Goal: Book appointment/travel/reservation

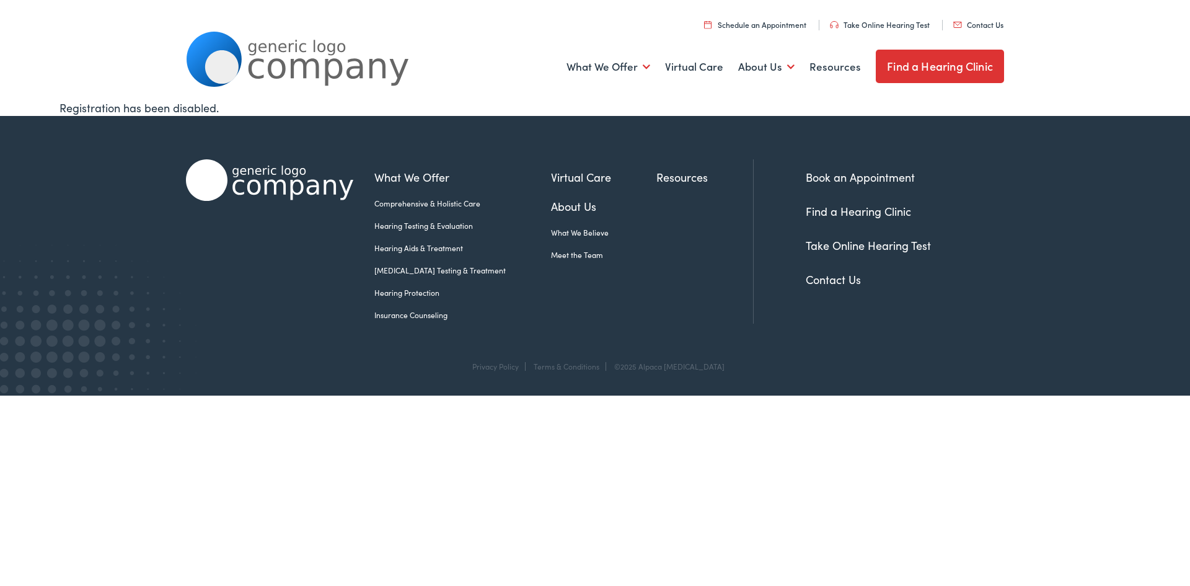
click at [882, 174] on link "Book an Appointment" at bounding box center [860, 176] width 109 height 15
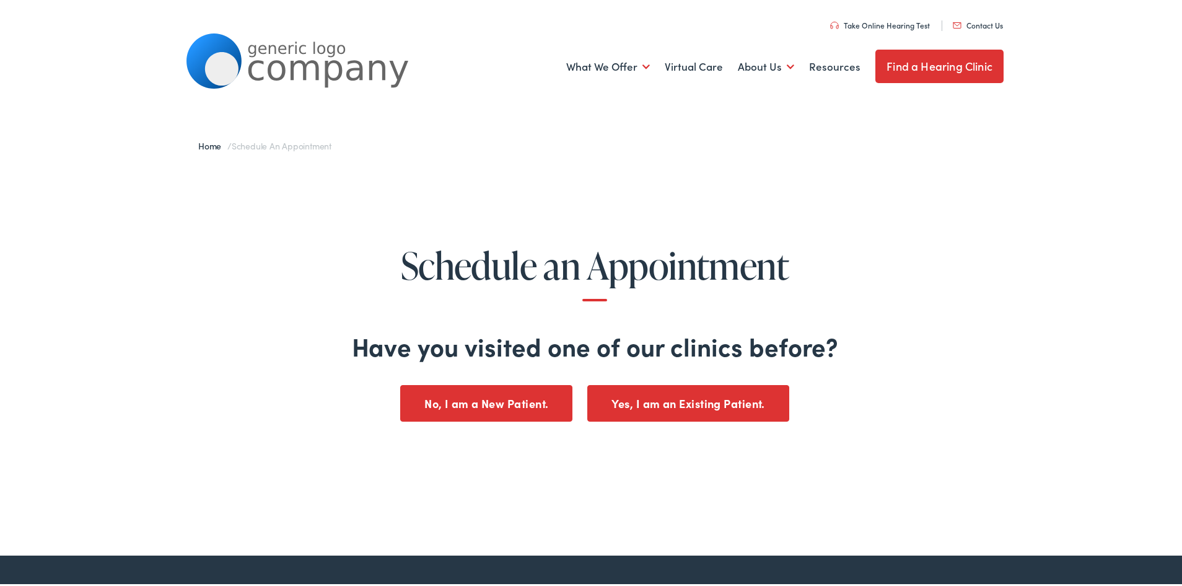
click at [442, 403] on button "No, I am a New Patient." at bounding box center [486, 401] width 172 height 37
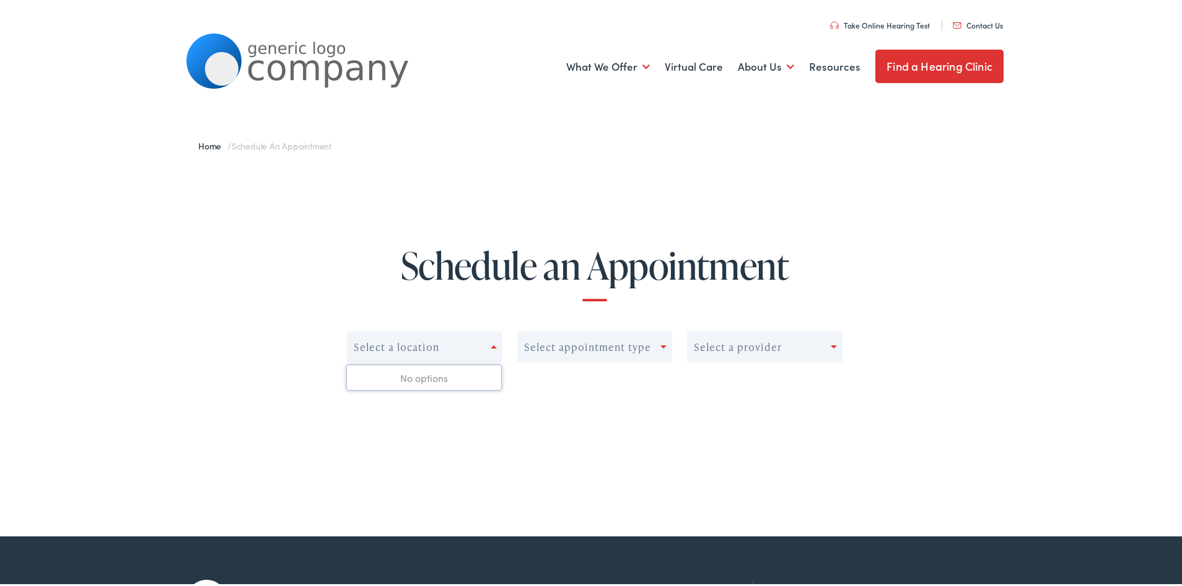
click at [477, 344] on div "Select a location" at bounding box center [419, 344] width 143 height 17
click at [465, 342] on div "Select a location" at bounding box center [419, 344] width 143 height 17
click at [530, 335] on div "Select appointment type" at bounding box center [595, 344] width 156 height 31
click at [571, 350] on div "Select appointment type" at bounding box center [587, 345] width 127 height 12
click at [530, 273] on h1 "Schedule an Appointment" at bounding box center [595, 271] width 1094 height 56
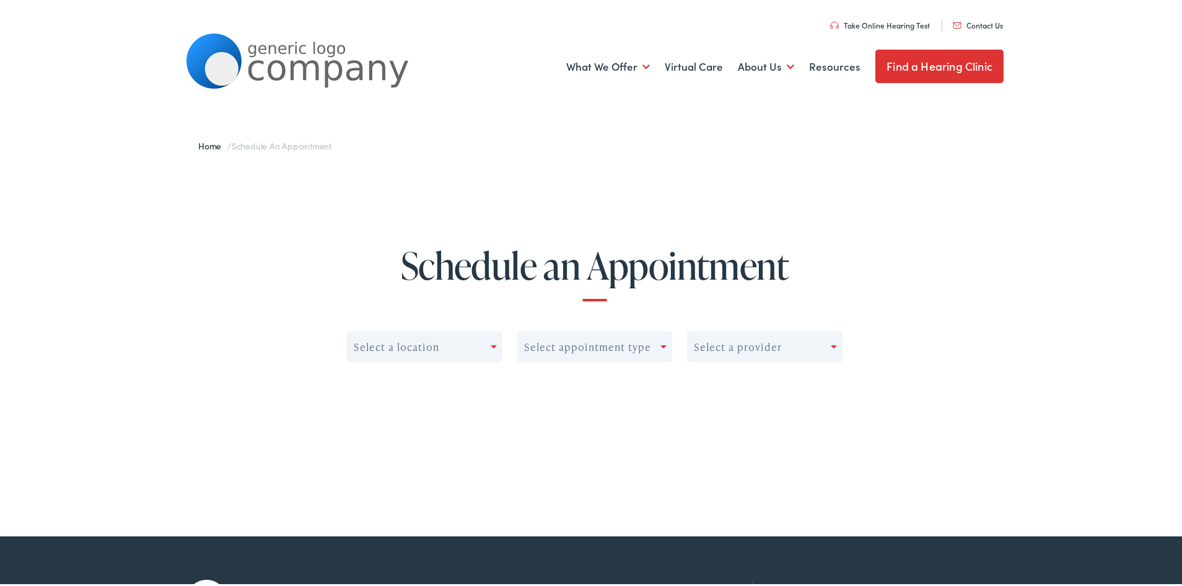
click at [405, 341] on div "Select a location" at bounding box center [397, 345] width 86 height 12
click at [408, 386] on div "No options" at bounding box center [424, 375] width 154 height 25
click at [799, 328] on div "0 results available. Use Up and Down to choose options, press Enter to select t…" at bounding box center [595, 357] width 1094 height 106
click at [778, 343] on div "Select a provider" at bounding box center [759, 344] width 143 height 17
click at [925, 70] on link "Find a Hearing Clinic" at bounding box center [940, 64] width 128 height 33
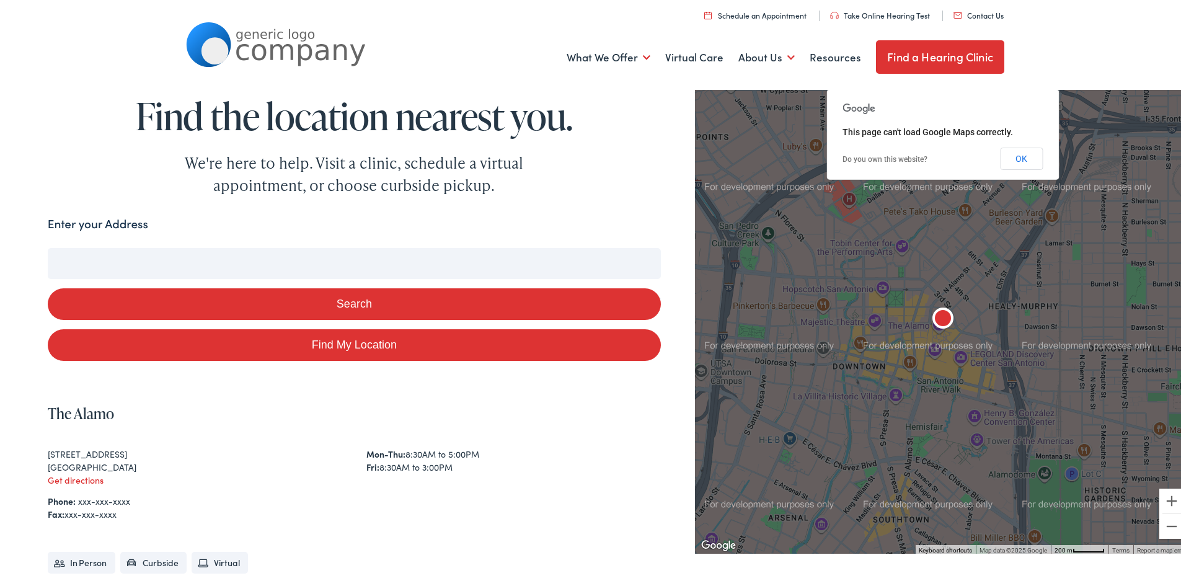
drag, startPoint x: 372, startPoint y: 265, endPoint x: 431, endPoint y: 222, distance: 72.6
click at [372, 265] on input "Enter your Address" at bounding box center [354, 260] width 613 height 31
type input "1"
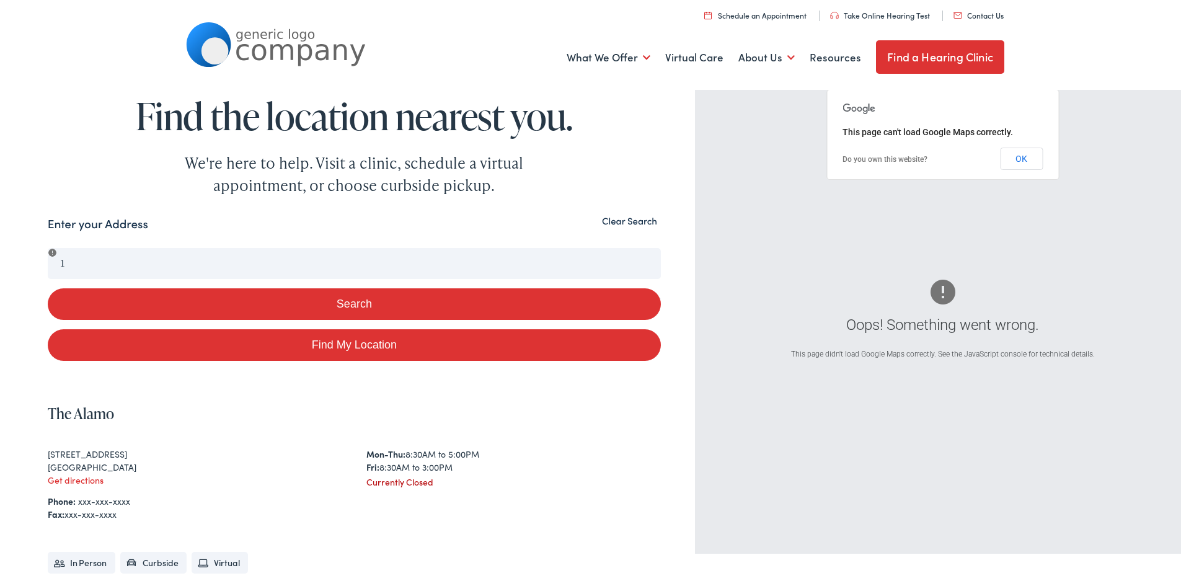
click at [985, 156] on td "OK" at bounding box center [1008, 156] width 67 height 22
click at [993, 155] on td "OK" at bounding box center [1008, 156] width 67 height 22
click at [1001, 154] on button "OK" at bounding box center [1021, 156] width 43 height 22
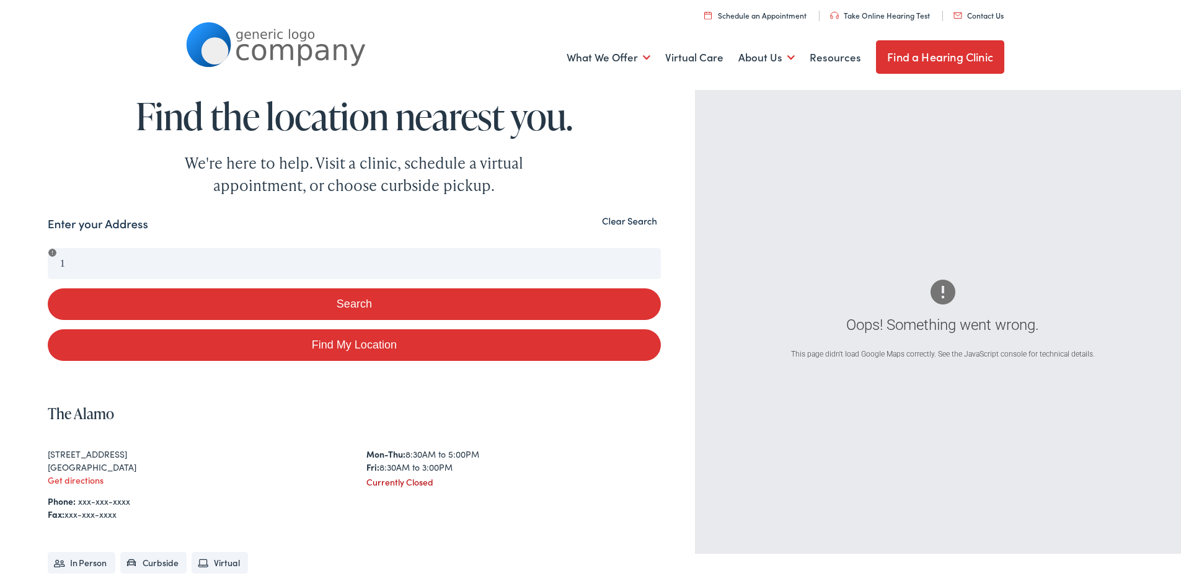
drag, startPoint x: 614, startPoint y: 221, endPoint x: 620, endPoint y: 218, distance: 7.2
click at [614, 221] on button "Clear Search" at bounding box center [629, 219] width 63 height 12
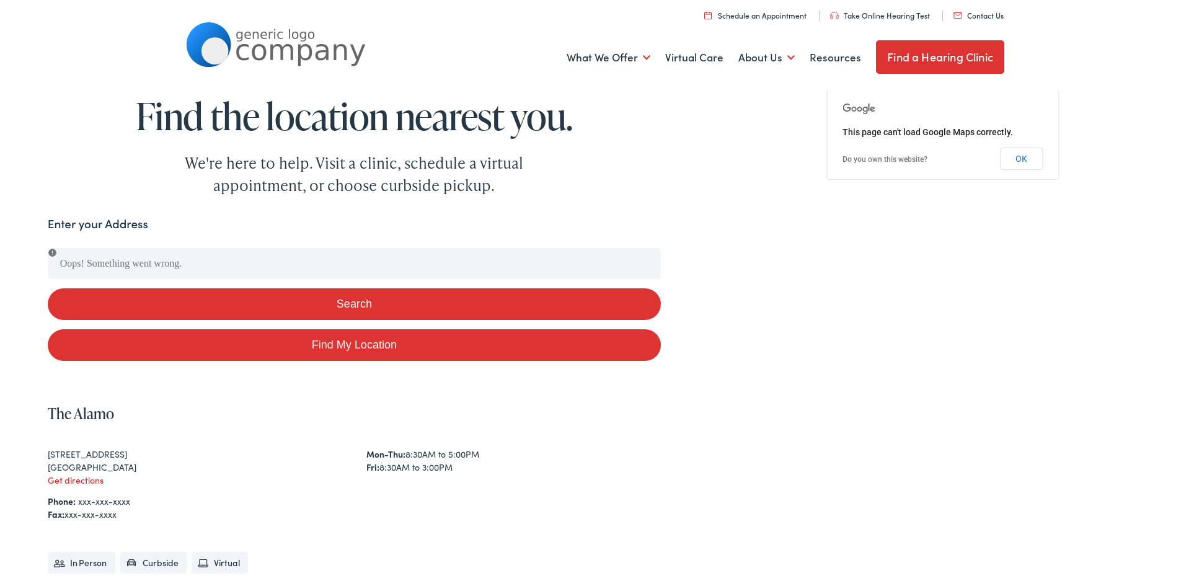
click at [300, 348] on link "Find My Location" at bounding box center [354, 343] width 613 height 32
type input "[GEOGRAPHIC_DATA], [US_STATE]"
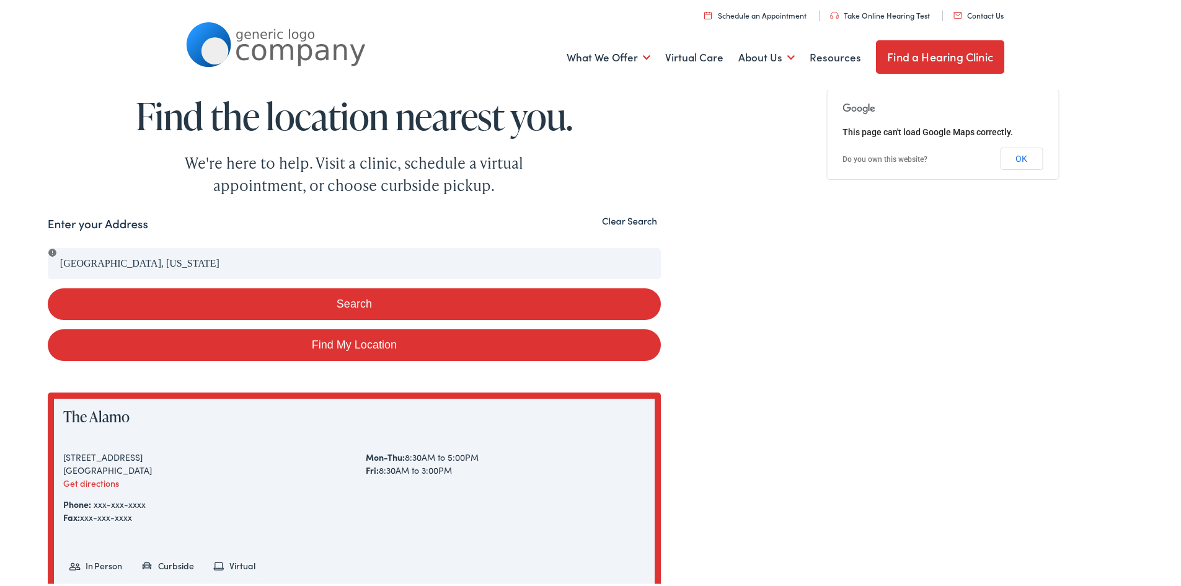
click at [463, 298] on button "Search" at bounding box center [354, 302] width 613 height 32
